Goal: Task Accomplishment & Management: Manage account settings

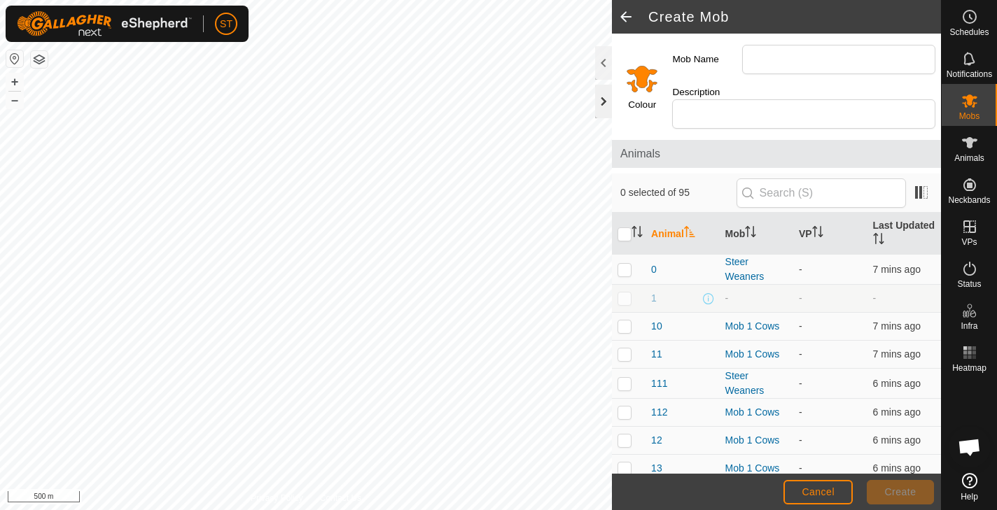
click at [605, 99] on div at bounding box center [603, 102] width 17 height 34
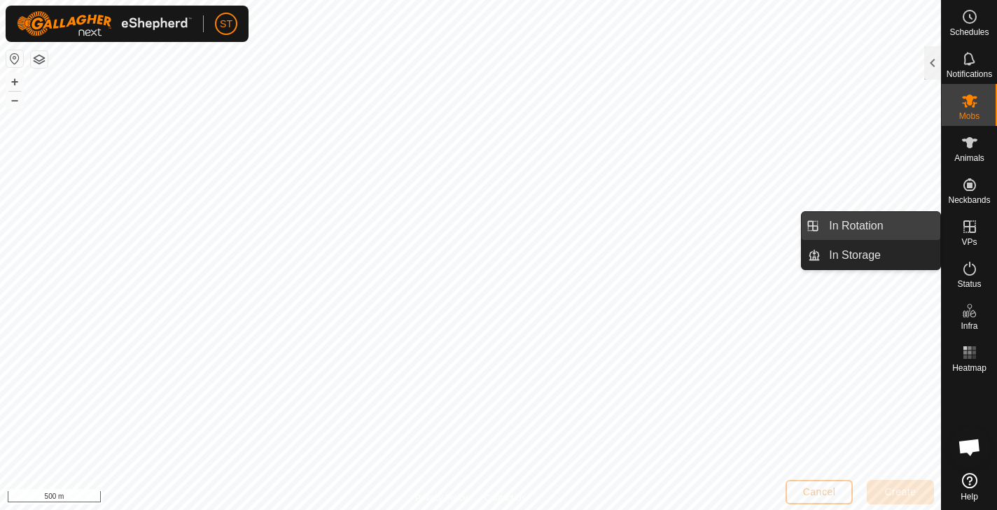
click at [842, 224] on link "In Rotation" at bounding box center [880, 226] width 120 height 28
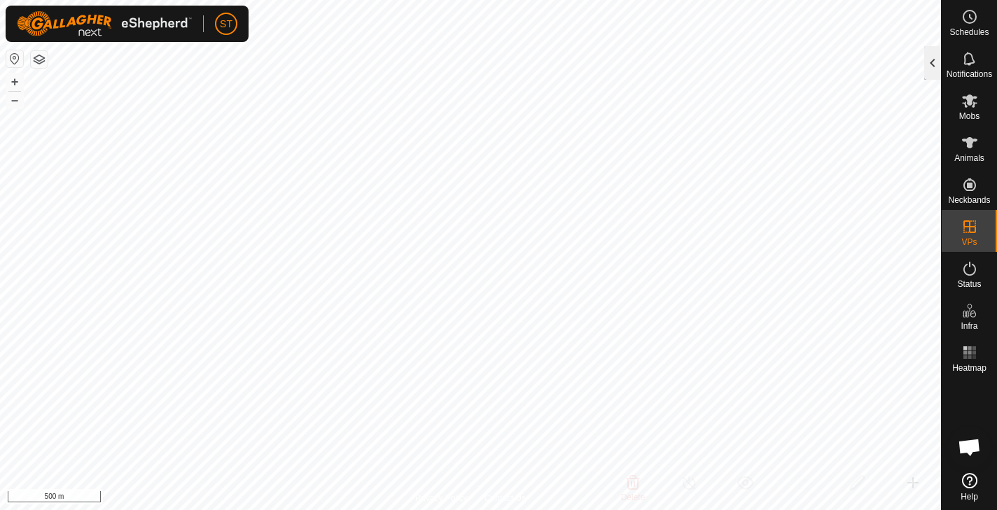
click at [932, 59] on div at bounding box center [932, 63] width 17 height 34
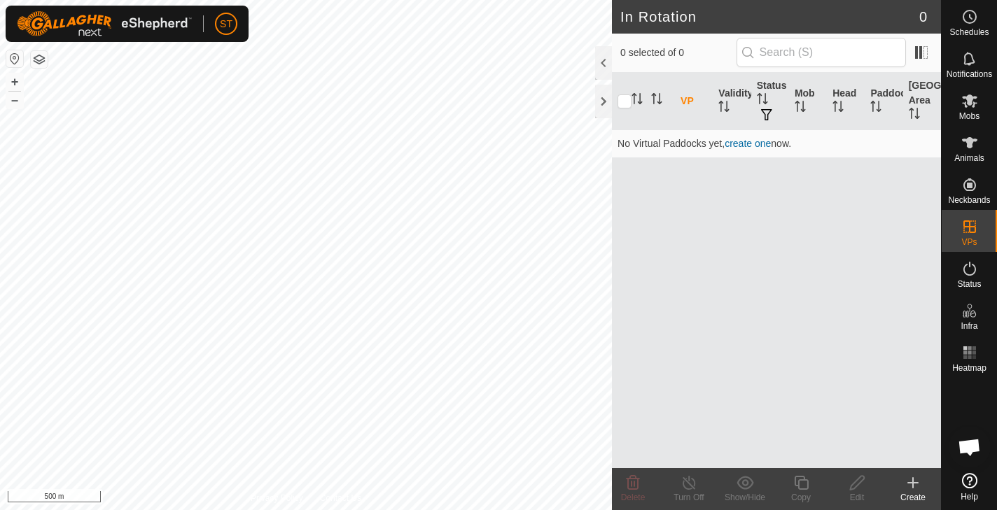
click at [911, 482] on icon at bounding box center [912, 483] width 17 height 17
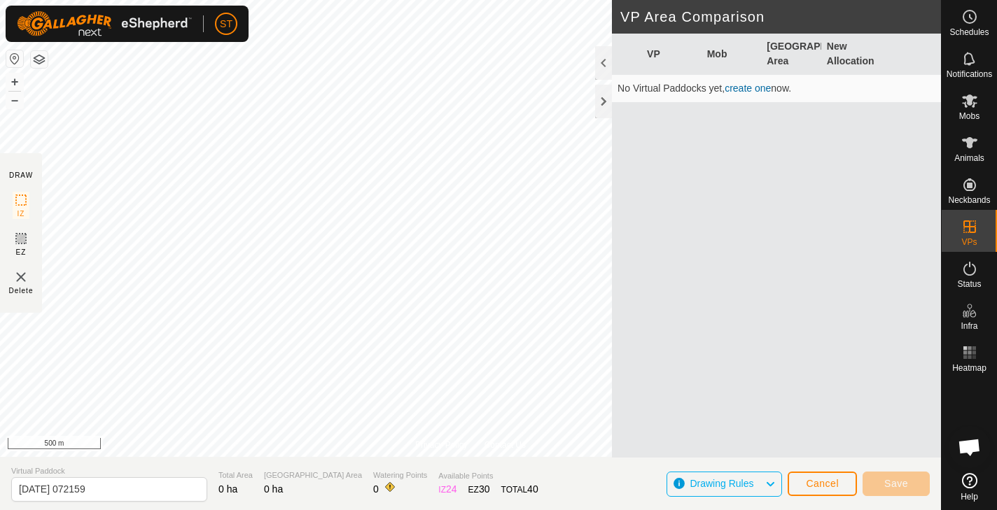
click at [819, 480] on span "Cancel" at bounding box center [822, 483] width 33 height 11
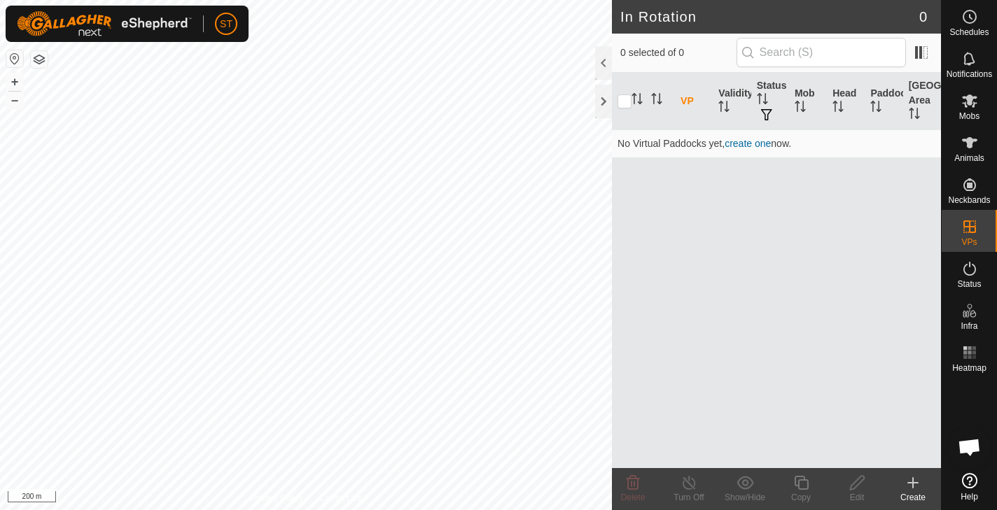
click at [911, 480] on icon at bounding box center [912, 483] width 17 height 17
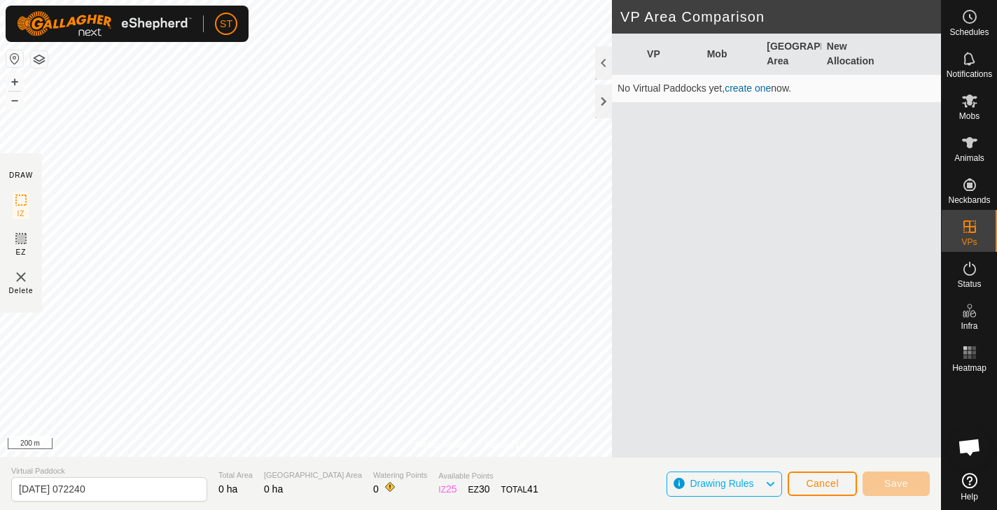
click at [829, 478] on span "Cancel" at bounding box center [822, 483] width 33 height 11
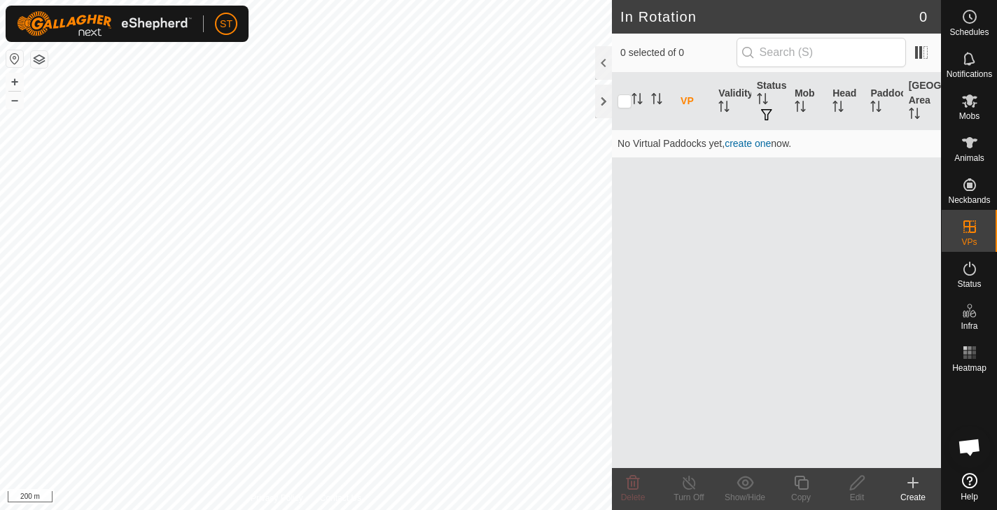
click at [911, 483] on icon at bounding box center [913, 483] width 10 height 0
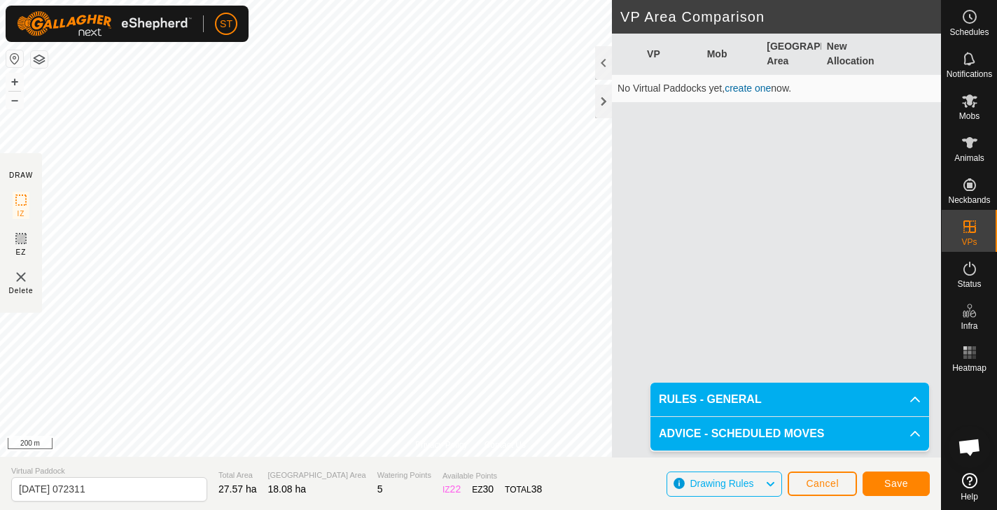
click at [897, 482] on span "Save" at bounding box center [896, 483] width 24 height 11
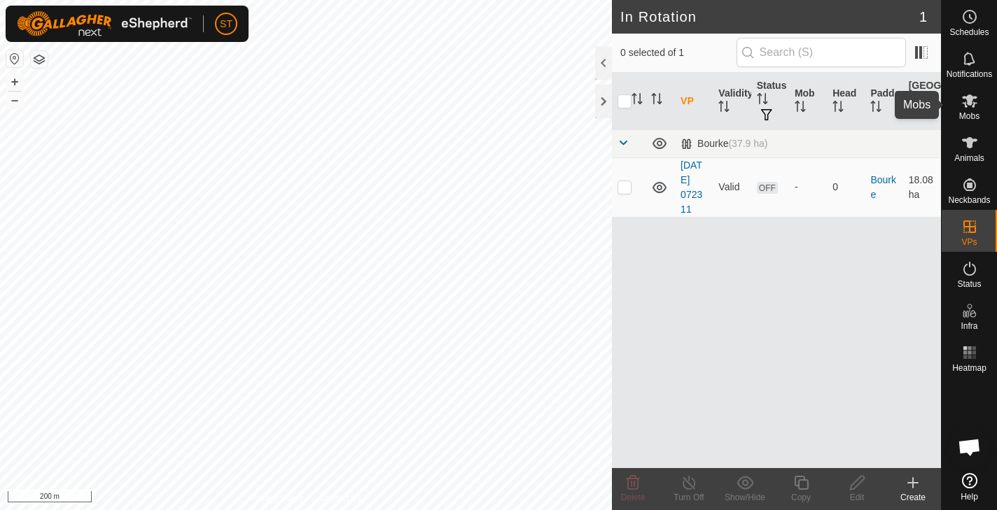
click at [972, 99] on icon at bounding box center [969, 100] width 15 height 13
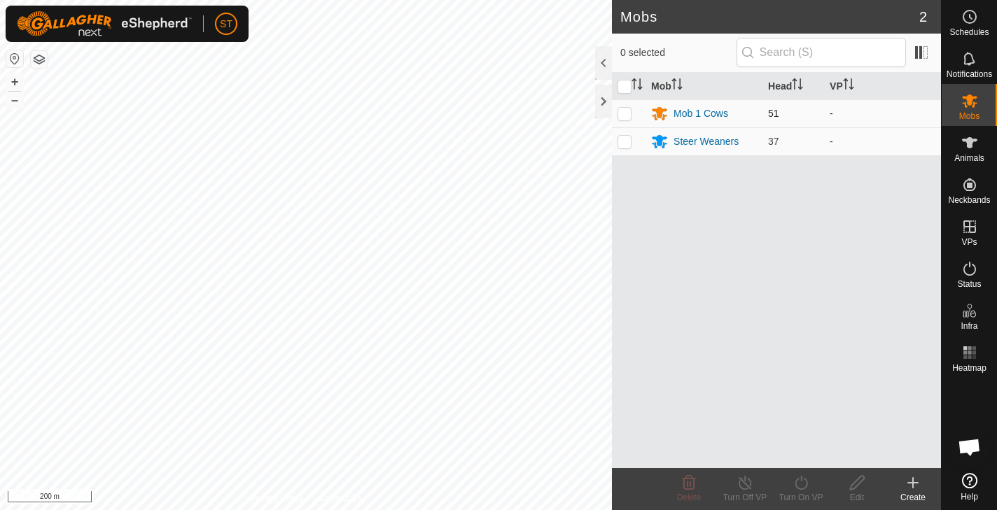
click at [626, 113] on p-checkbox at bounding box center [624, 113] width 14 height 11
checkbox input "true"
click at [801, 480] on icon at bounding box center [800, 483] width 13 height 14
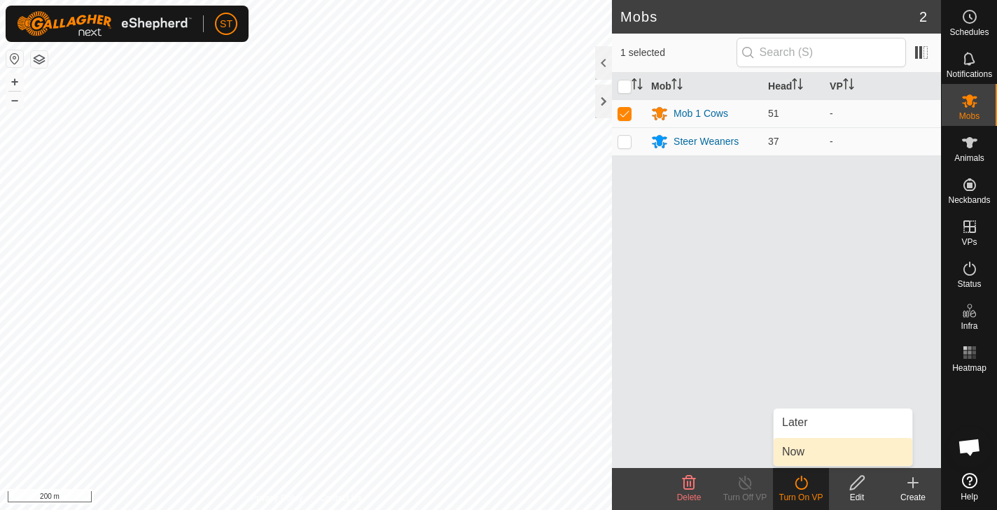
click at [792, 452] on link "Now" at bounding box center [842, 452] width 139 height 28
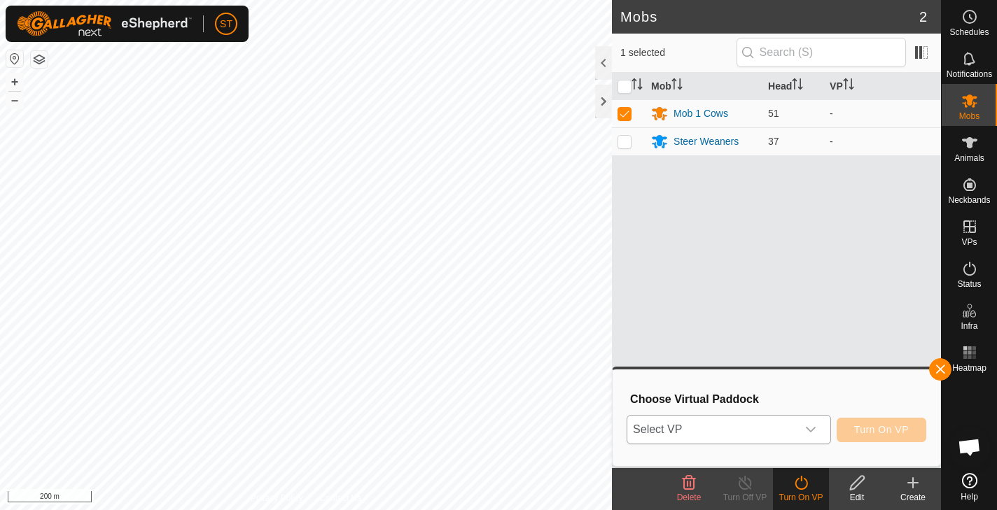
click at [813, 429] on icon "dropdown trigger" at bounding box center [811, 430] width 10 height 6
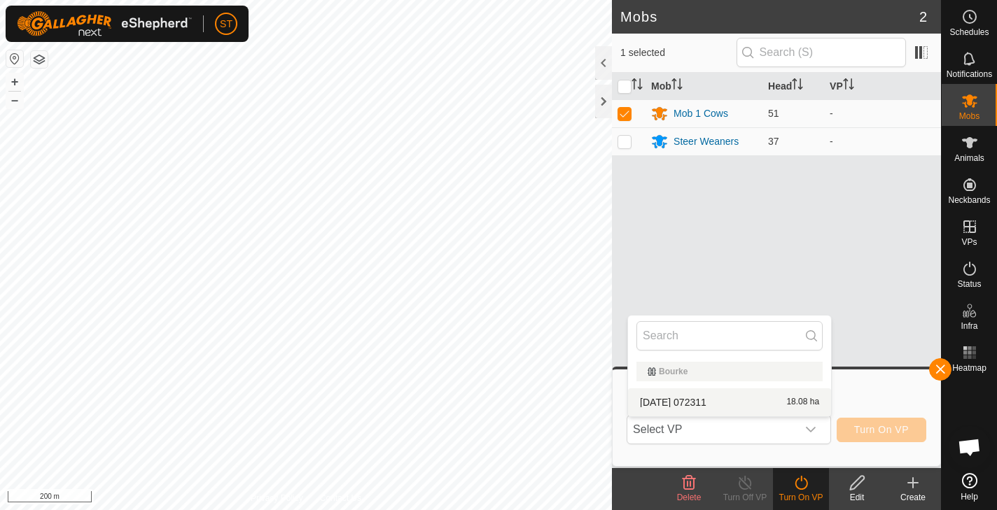
click at [854, 479] on icon at bounding box center [856, 483] width 17 height 17
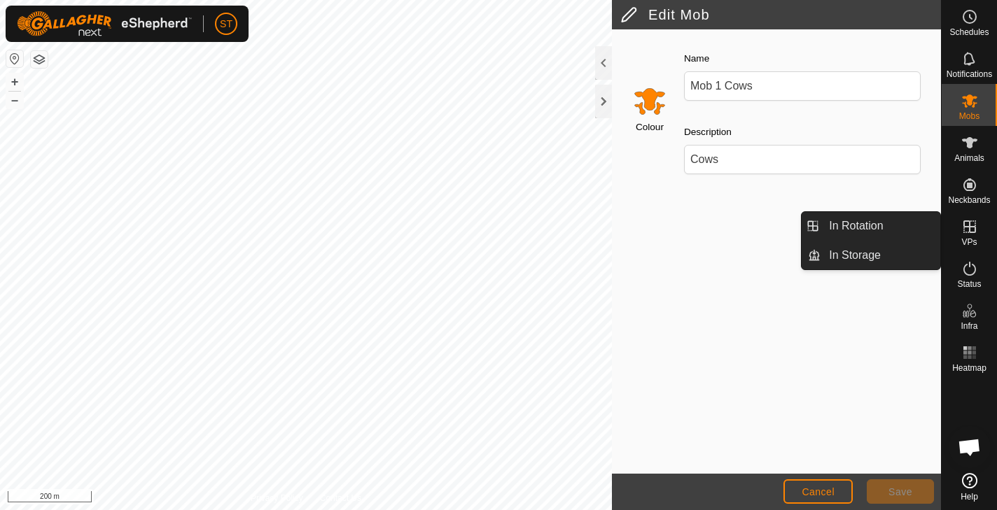
click at [973, 224] on icon at bounding box center [969, 226] width 17 height 17
click at [847, 253] on link "In Storage" at bounding box center [880, 255] width 120 height 28
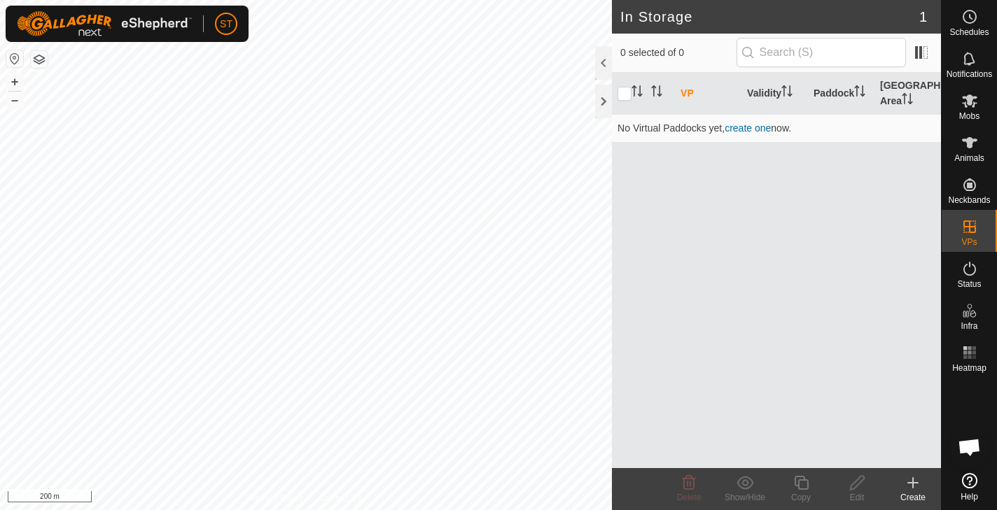
click at [914, 481] on icon at bounding box center [912, 483] width 17 height 17
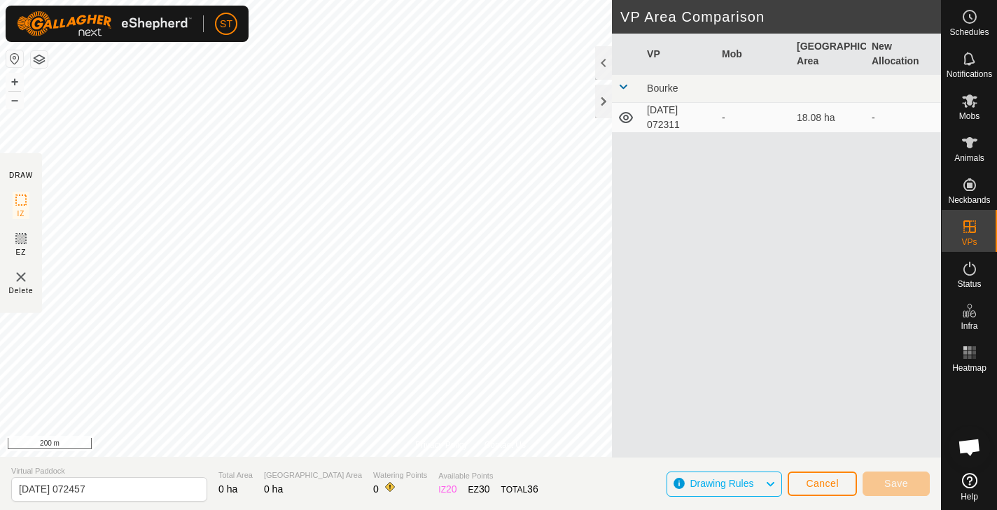
click at [821, 478] on span "Cancel" at bounding box center [822, 483] width 33 height 11
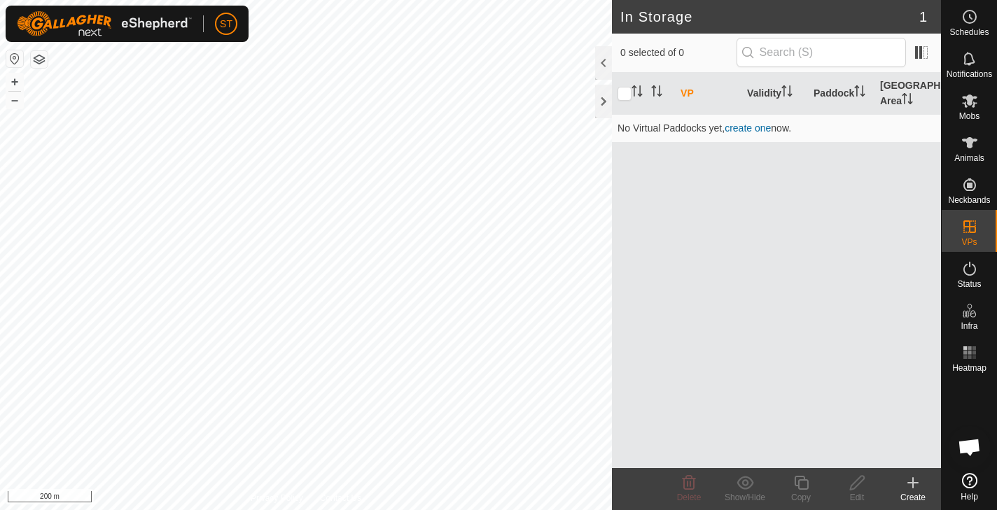
click at [913, 482] on icon at bounding box center [913, 483] width 0 height 10
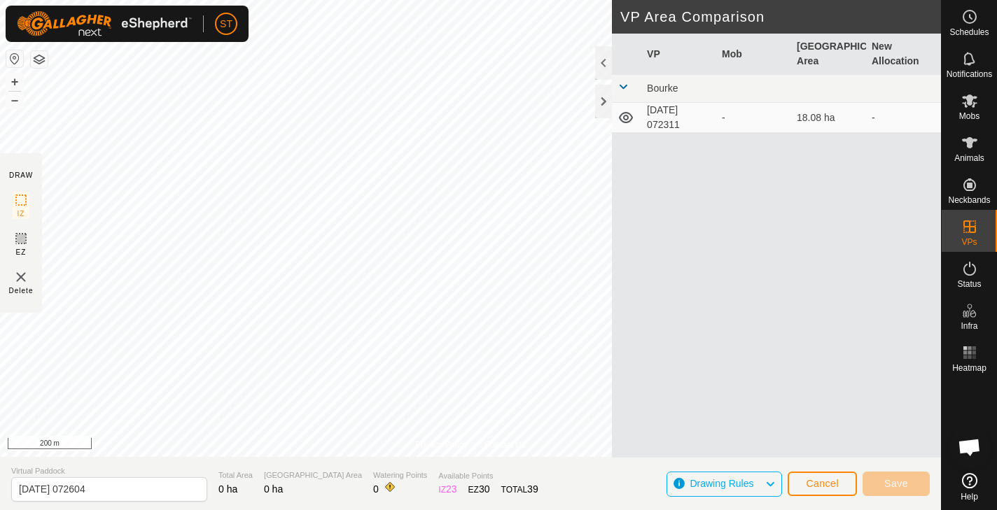
click at [617, 243] on div "Privacy Policy Contact Us + – ⇧ i 200 m DRAW IZ EZ Delete VP Area Comparison VP…" at bounding box center [470, 255] width 941 height 510
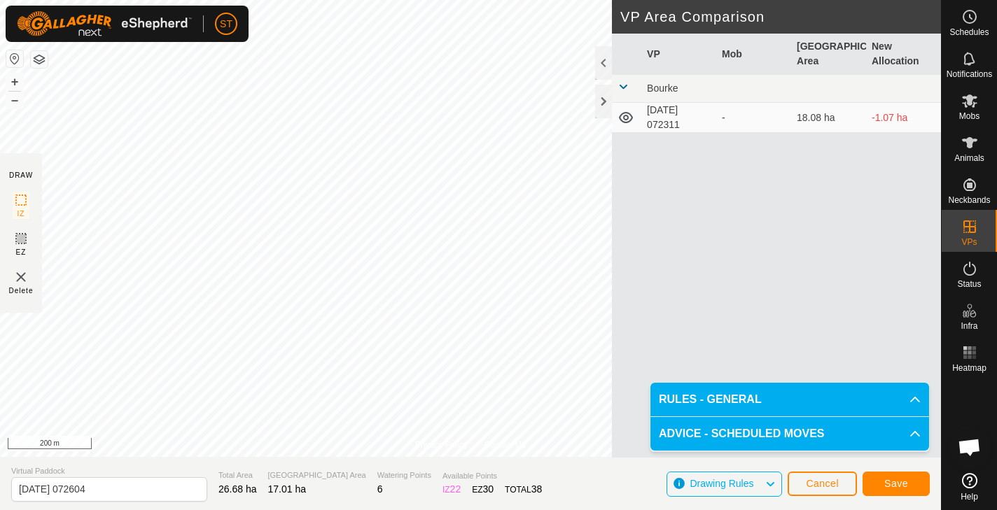
click at [899, 482] on span "Save" at bounding box center [896, 483] width 24 height 11
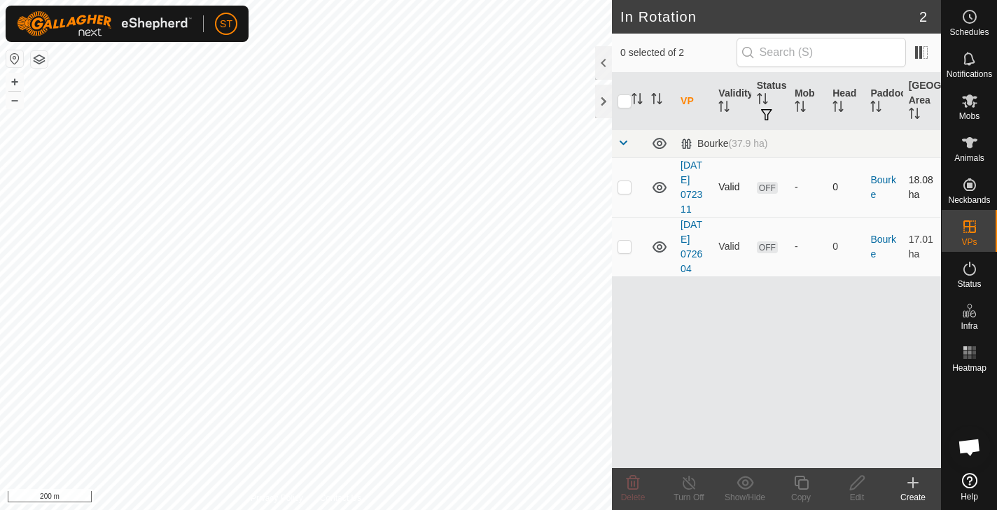
click at [631, 190] on p-checkbox at bounding box center [624, 186] width 14 height 11
click at [632, 479] on icon at bounding box center [632, 483] width 13 height 14
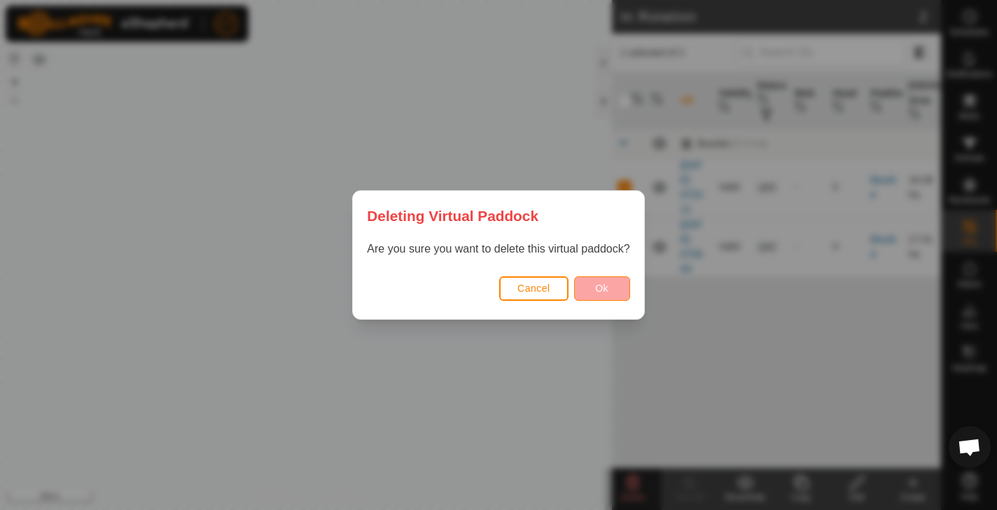
click at [600, 288] on span "Ok" at bounding box center [601, 288] width 13 height 11
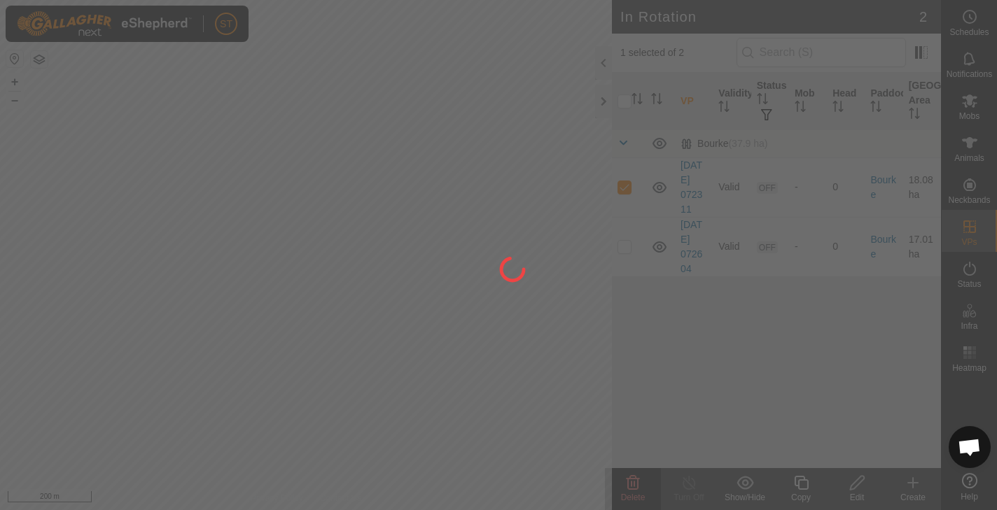
checkbox input "false"
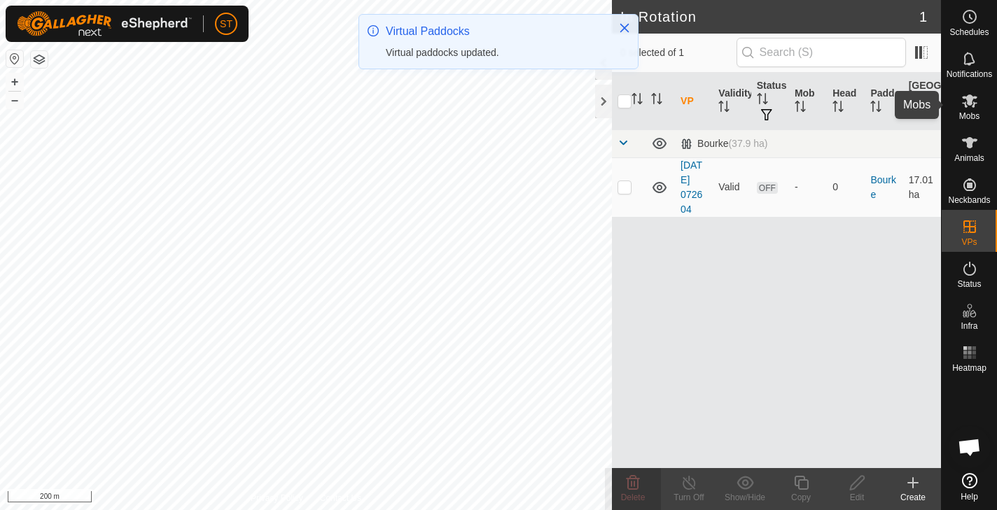
click at [973, 105] on icon at bounding box center [969, 100] width 15 height 13
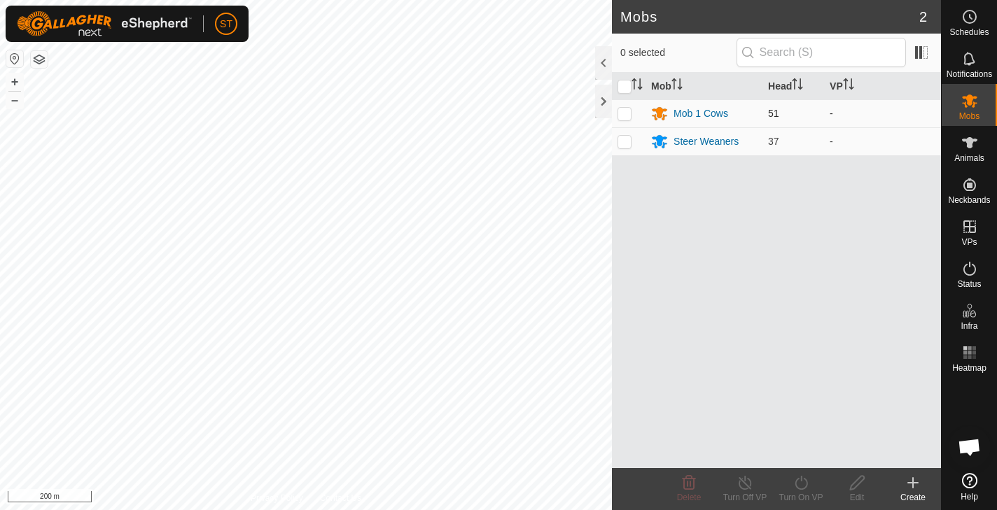
click at [626, 116] on p-checkbox at bounding box center [624, 113] width 14 height 11
checkbox input "true"
click at [801, 486] on icon at bounding box center [800, 483] width 17 height 17
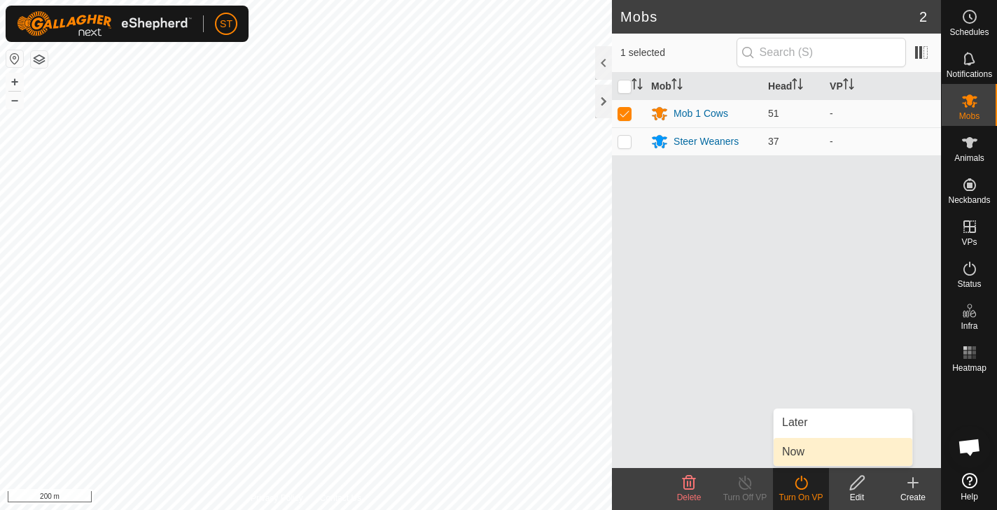
click at [787, 449] on link "Now" at bounding box center [842, 452] width 139 height 28
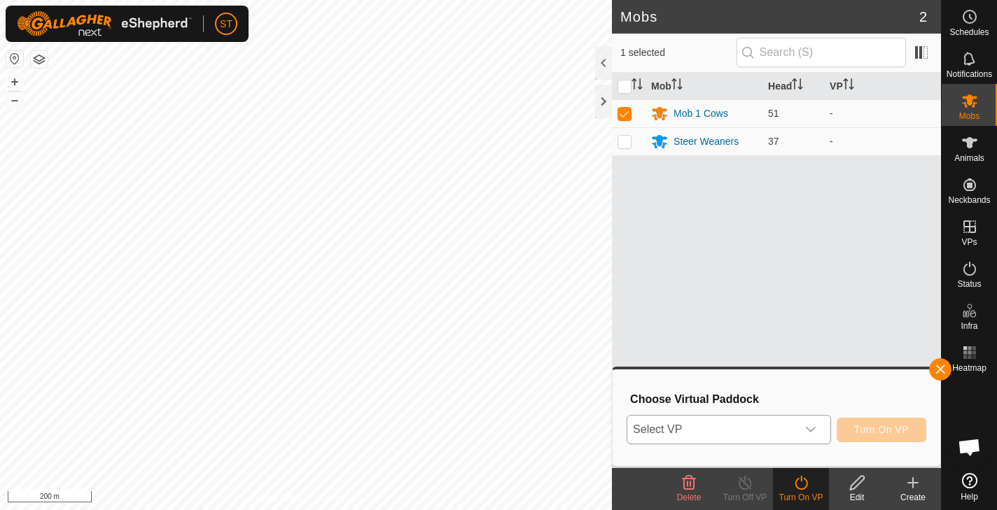
click at [814, 431] on icon "dropdown trigger" at bounding box center [810, 429] width 11 height 11
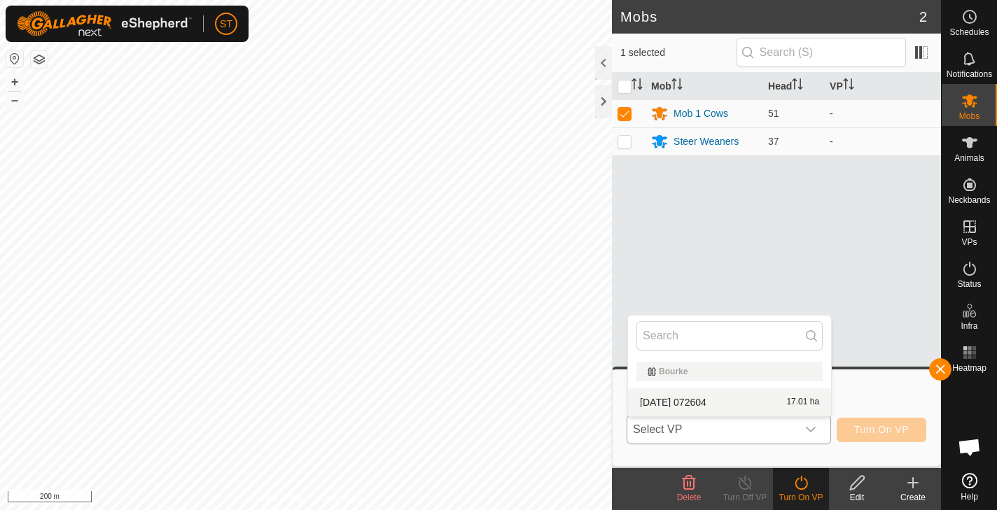
click at [640, 400] on li "[DATE] 072604 17.01 ha" at bounding box center [729, 402] width 203 height 28
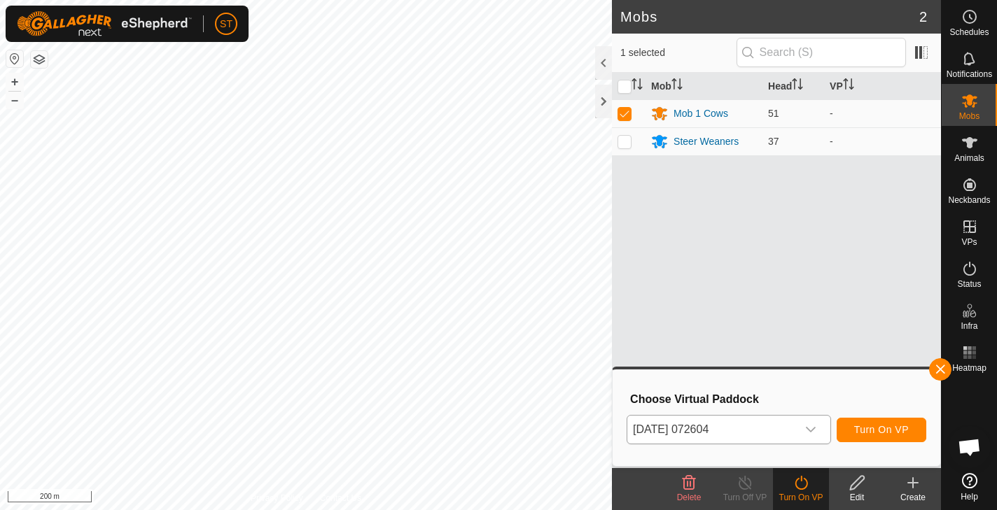
click at [878, 432] on span "Turn On VP" at bounding box center [881, 429] width 55 height 11
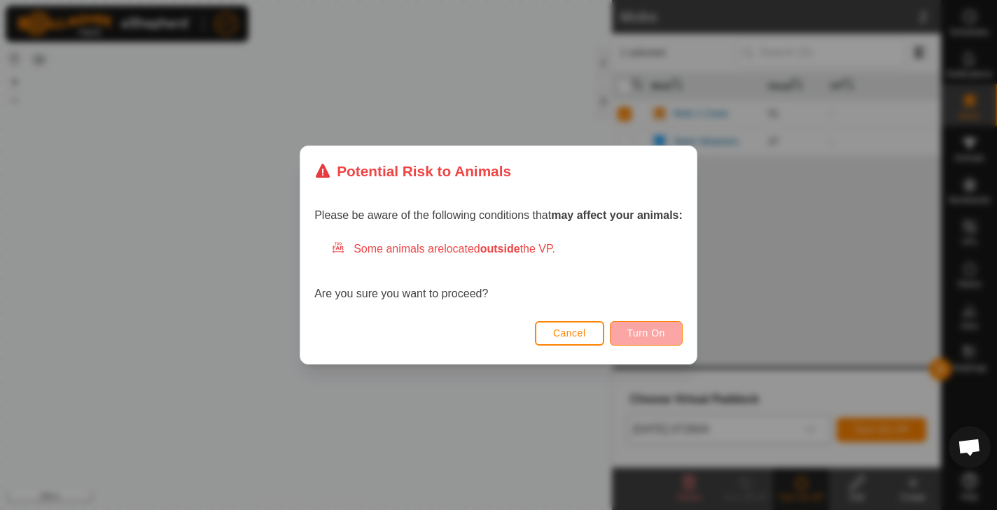
click at [643, 330] on span "Turn On" at bounding box center [646, 333] width 38 height 11
